Goal: Connect with others: Connect with others

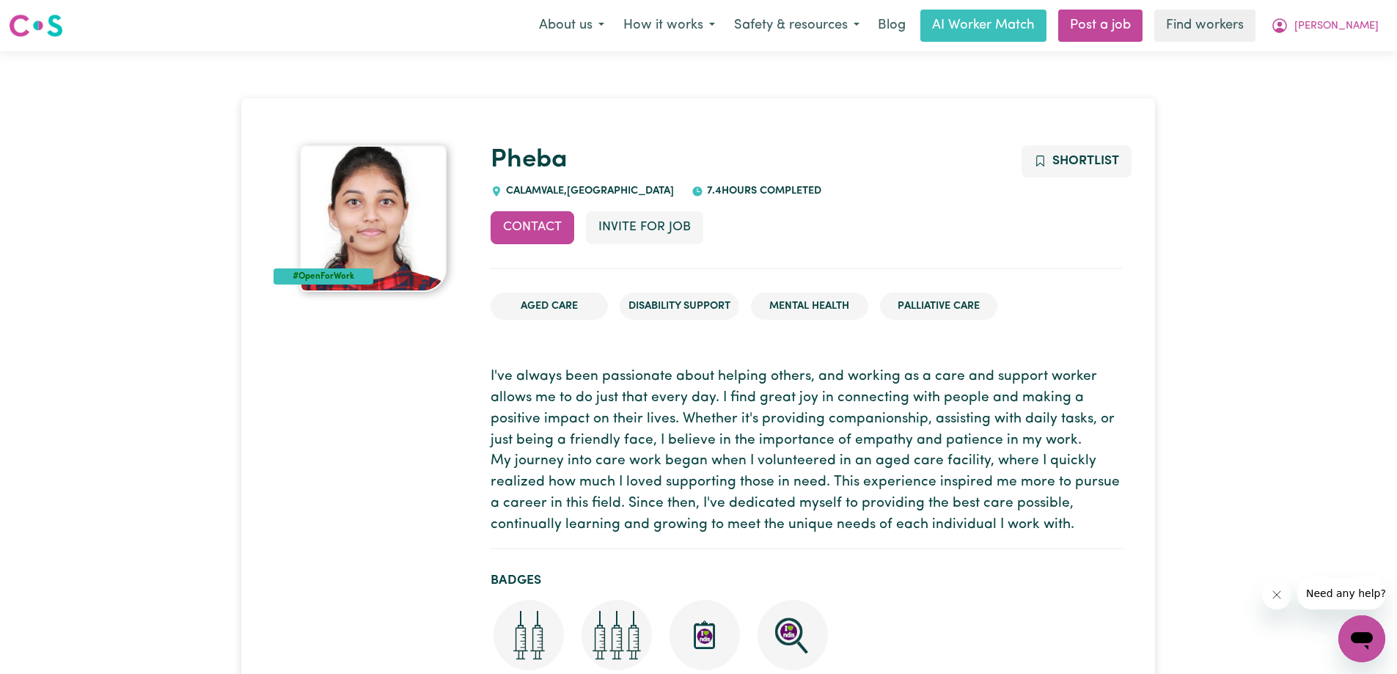
click at [937, 192] on div "Pheba CALAMVALE , [GEOGRAPHIC_DATA] 7.4 hours completed" at bounding box center [807, 172] width 632 height 54
click at [542, 230] on button "Contact" at bounding box center [533, 227] width 84 height 32
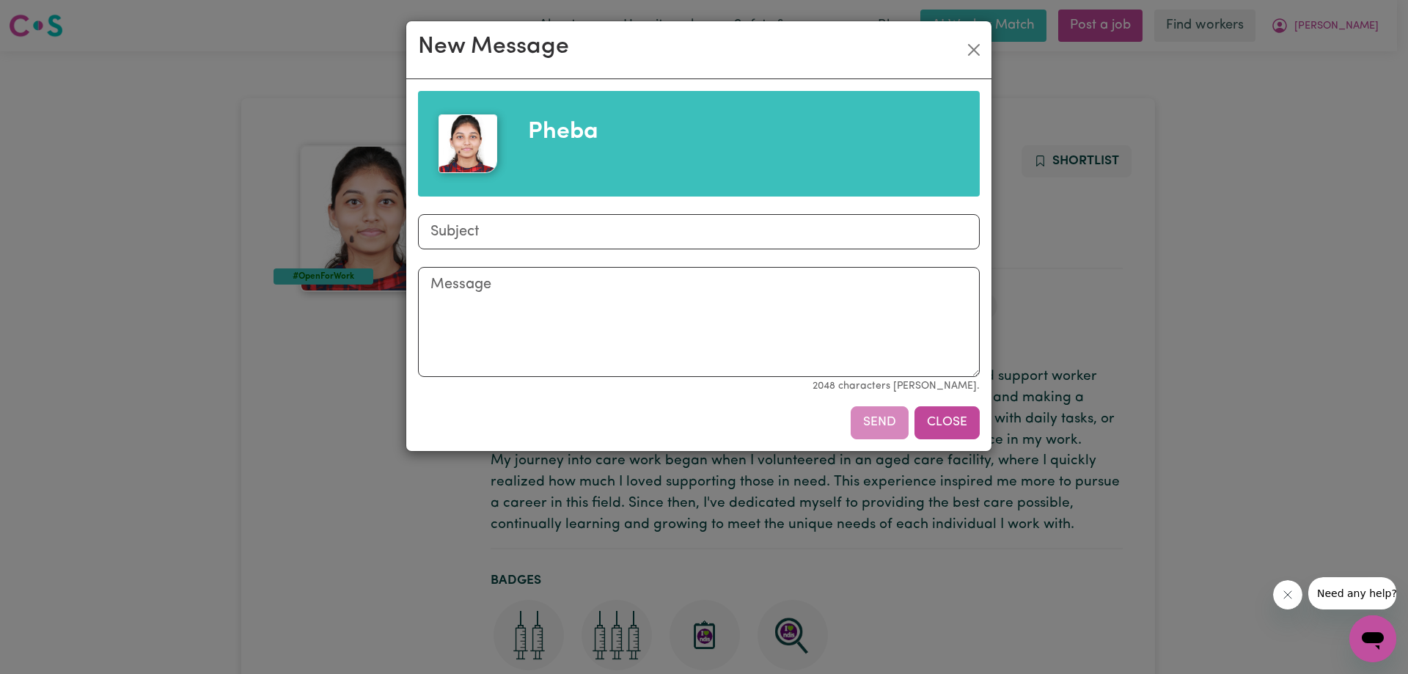
click at [940, 418] on button "Close" at bounding box center [947, 422] width 65 height 32
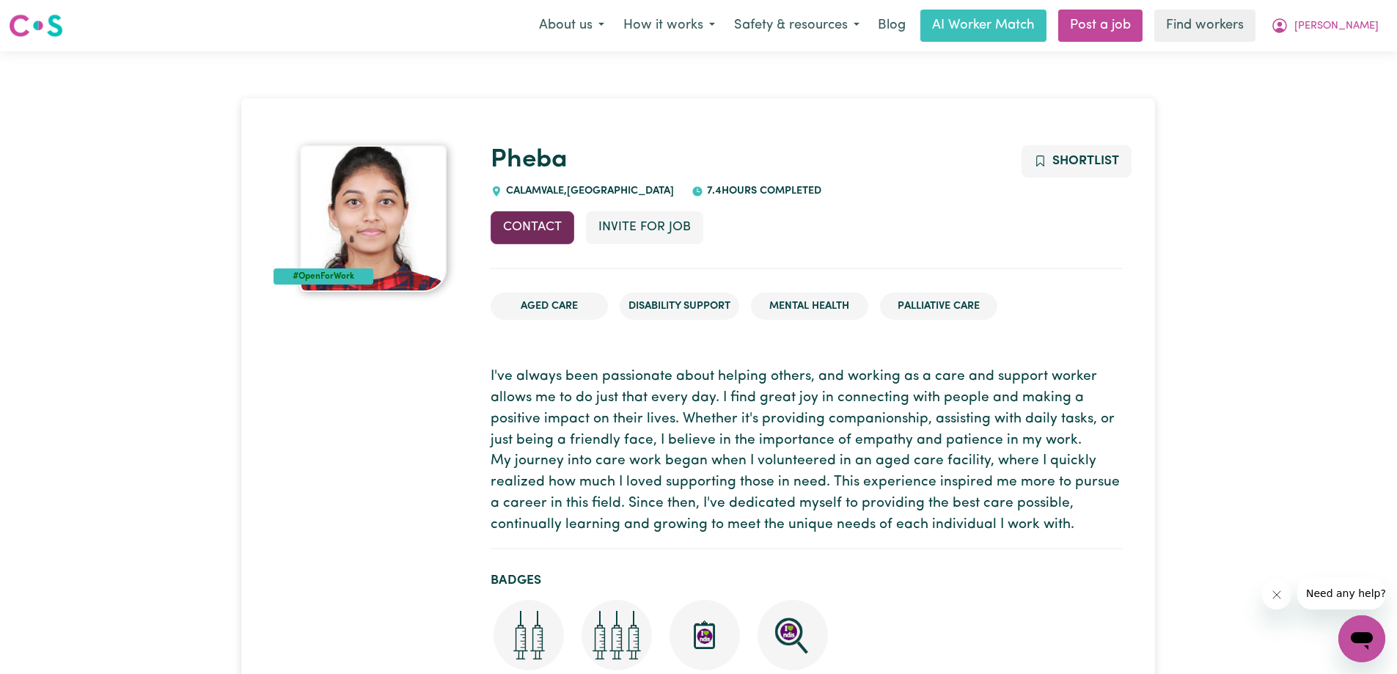
click at [521, 233] on button "Contact" at bounding box center [533, 227] width 84 height 32
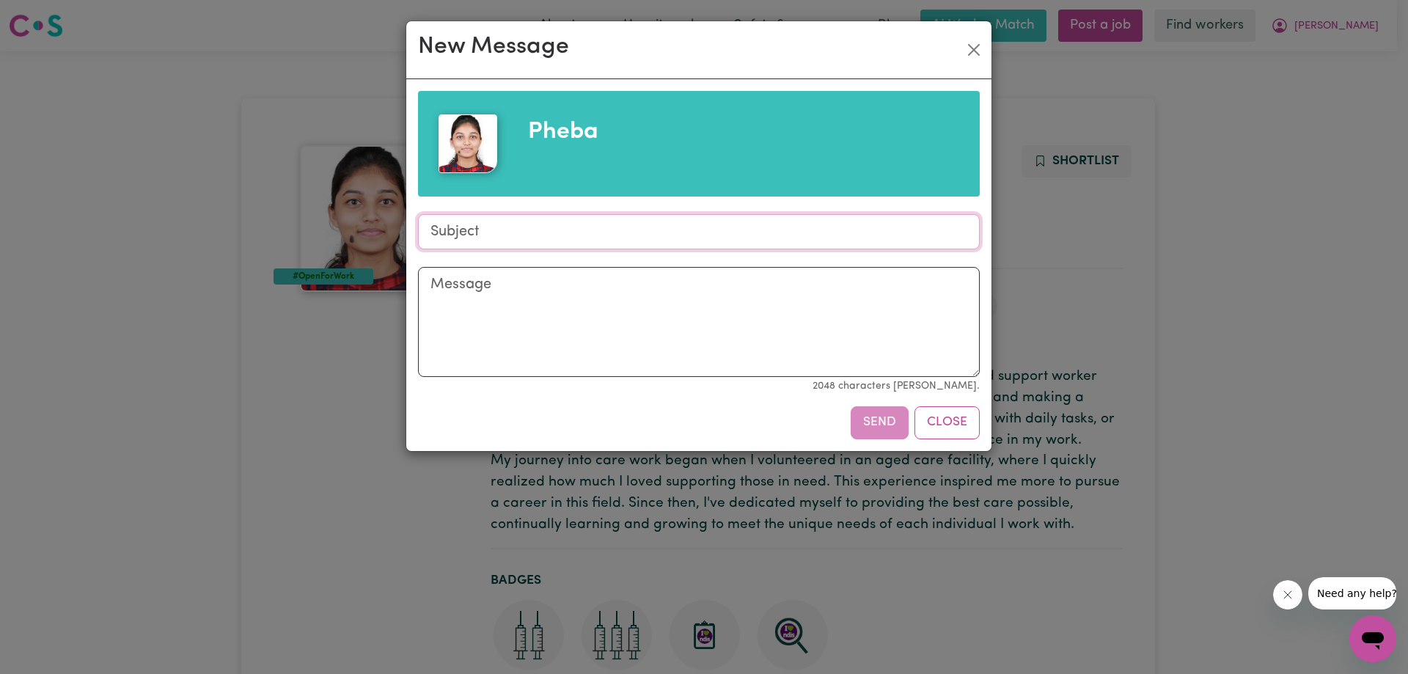
click at [535, 235] on input "Subject" at bounding box center [699, 231] width 562 height 35
click at [534, 235] on input "Subject" at bounding box center [699, 231] width 562 height 35
type input "Supports Shifts"
click at [494, 287] on textarea "Message" at bounding box center [699, 322] width 562 height 110
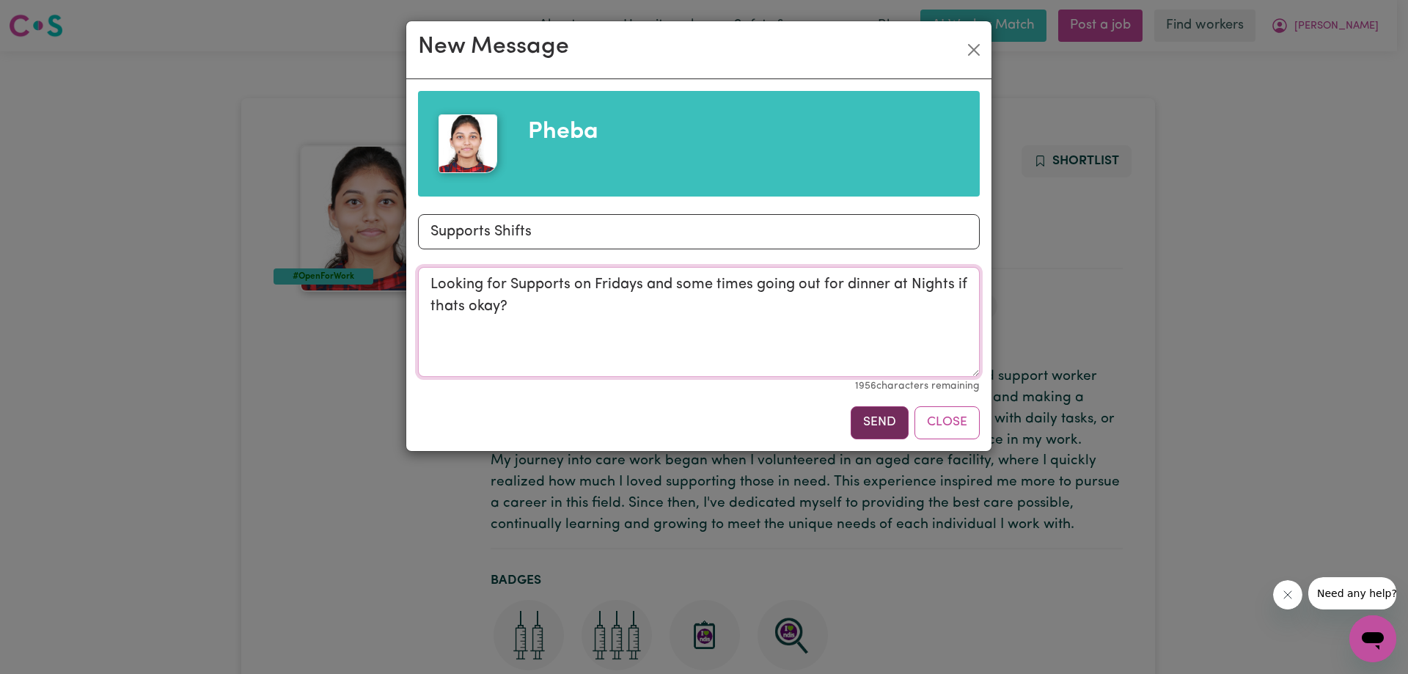
type textarea "Looking for Supports on Fridays and some times going out for dinner at Nights i…"
click at [880, 428] on button "Send" at bounding box center [880, 422] width 58 height 32
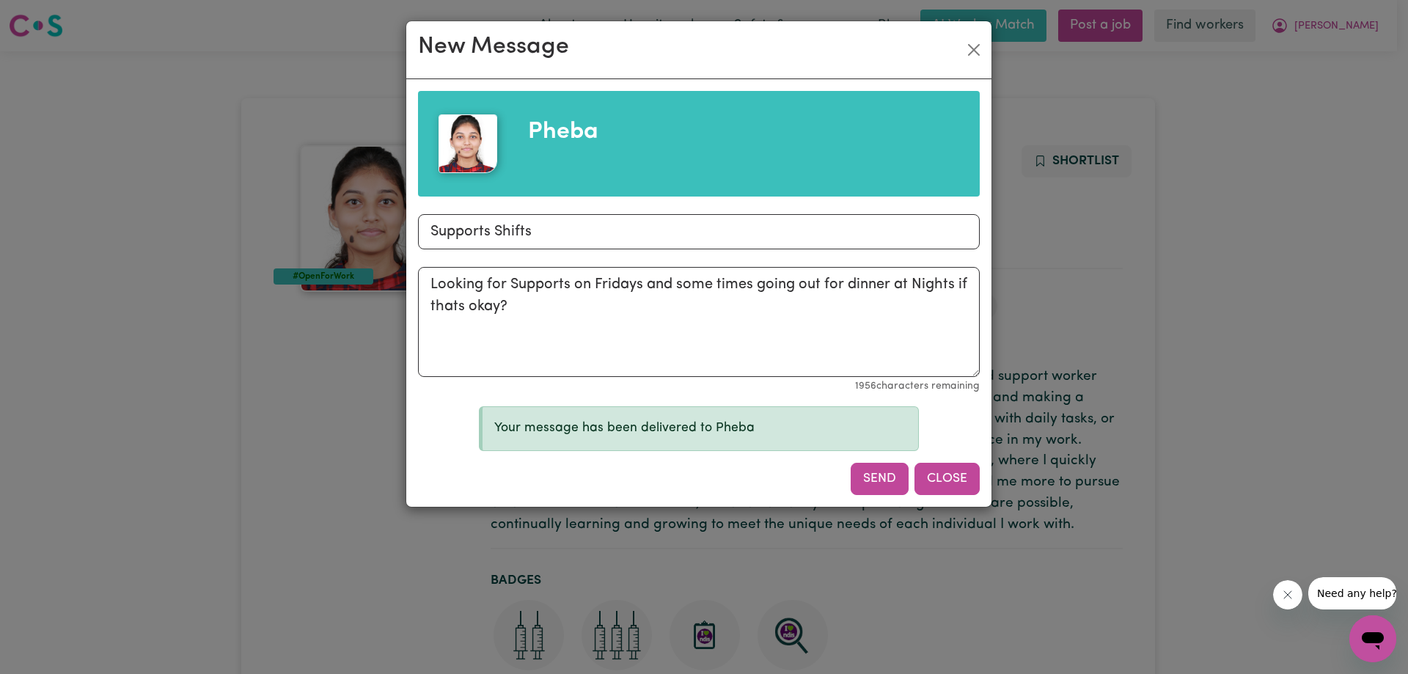
click at [937, 475] on button "Close" at bounding box center [947, 479] width 65 height 32
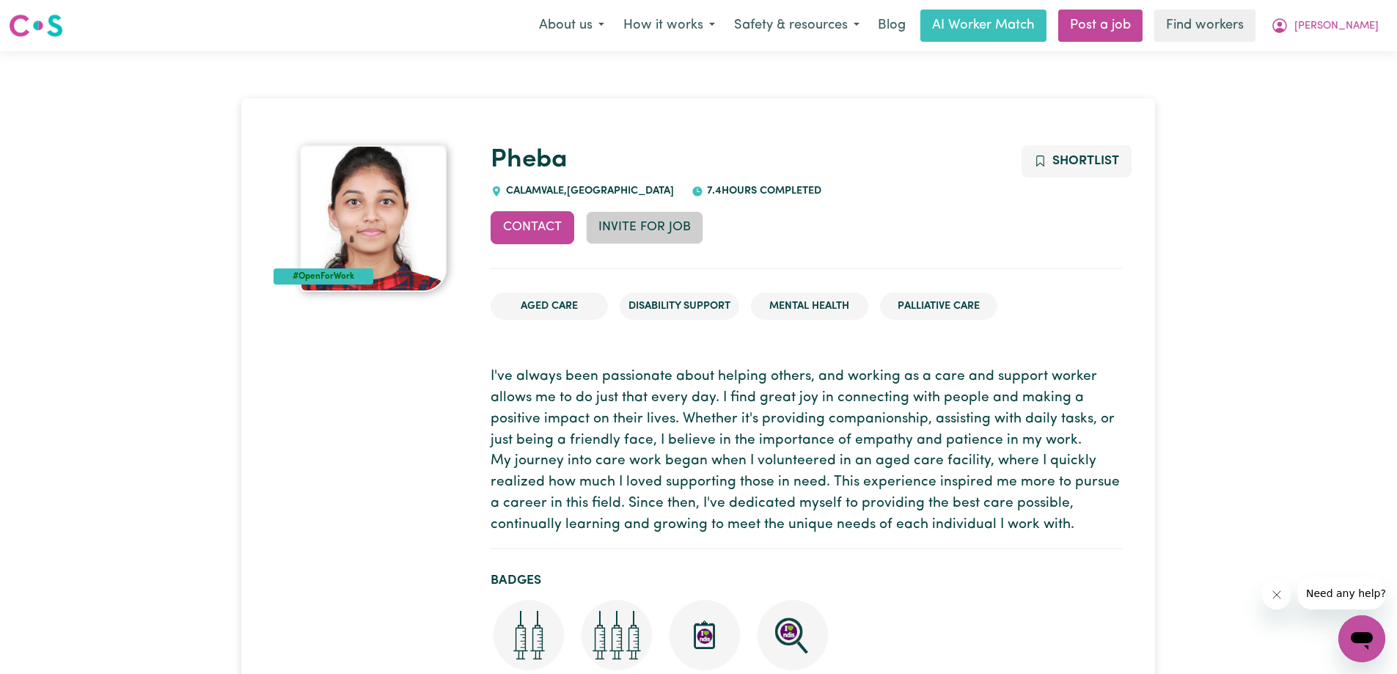
click at [656, 235] on button "Invite for Job" at bounding box center [644, 227] width 117 height 32
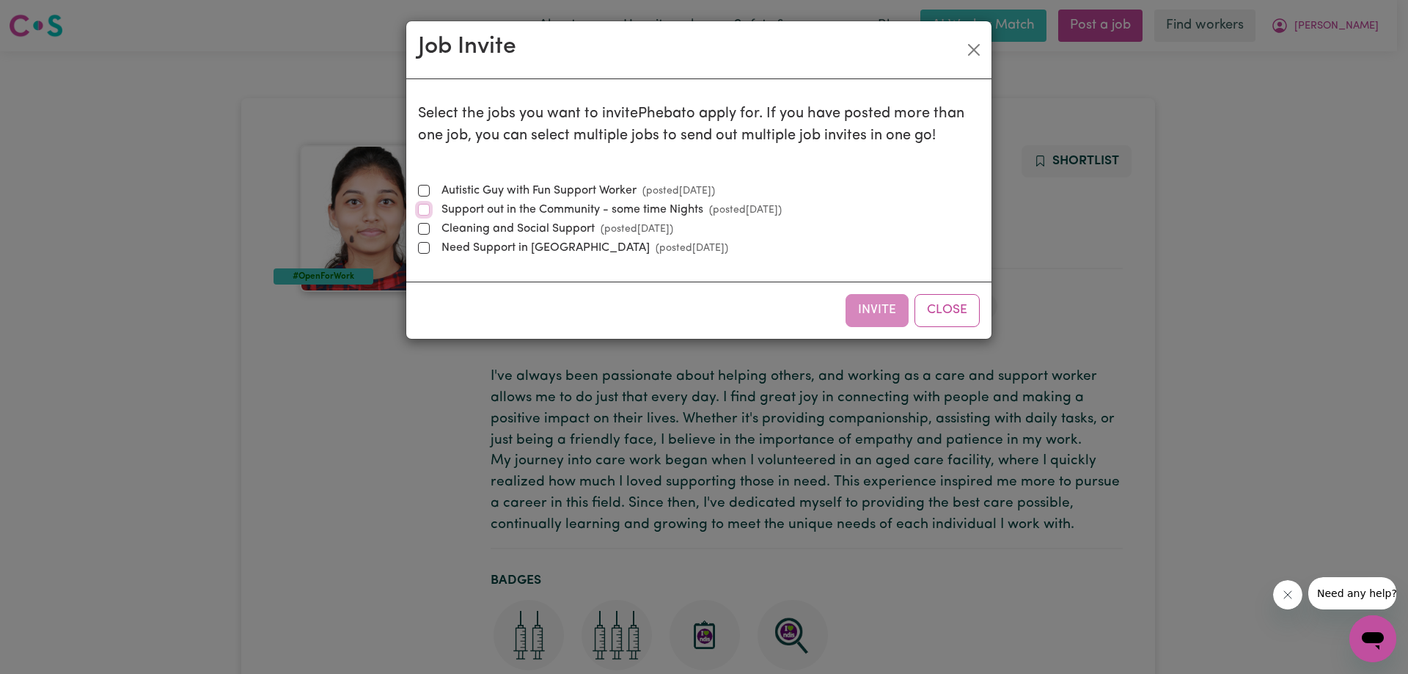
click at [422, 207] on input "Support out in the Community - some time Nights (posted [DATE] )" at bounding box center [424, 210] width 12 height 12
checkbox input "true"
click at [867, 314] on button "Invite" at bounding box center [877, 310] width 63 height 32
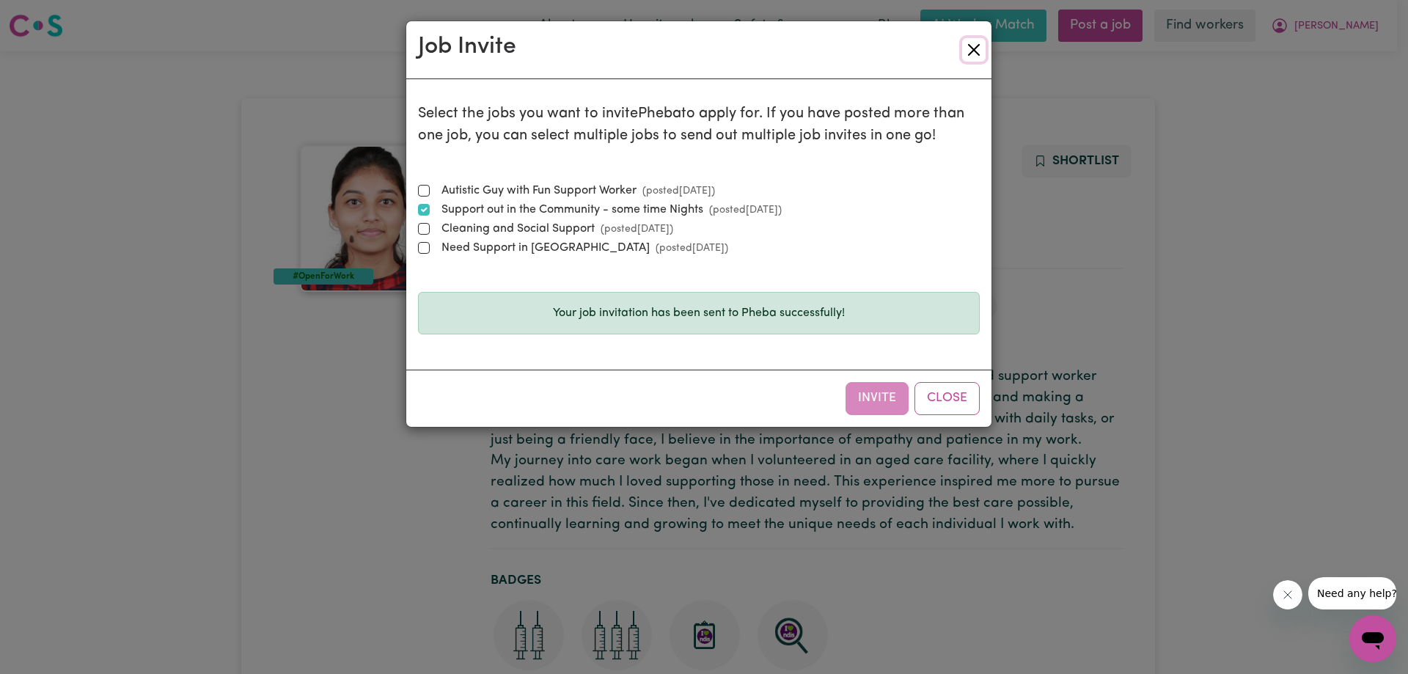
click at [972, 53] on button "Close" at bounding box center [973, 49] width 23 height 23
